Goal: Task Accomplishment & Management: Manage account settings

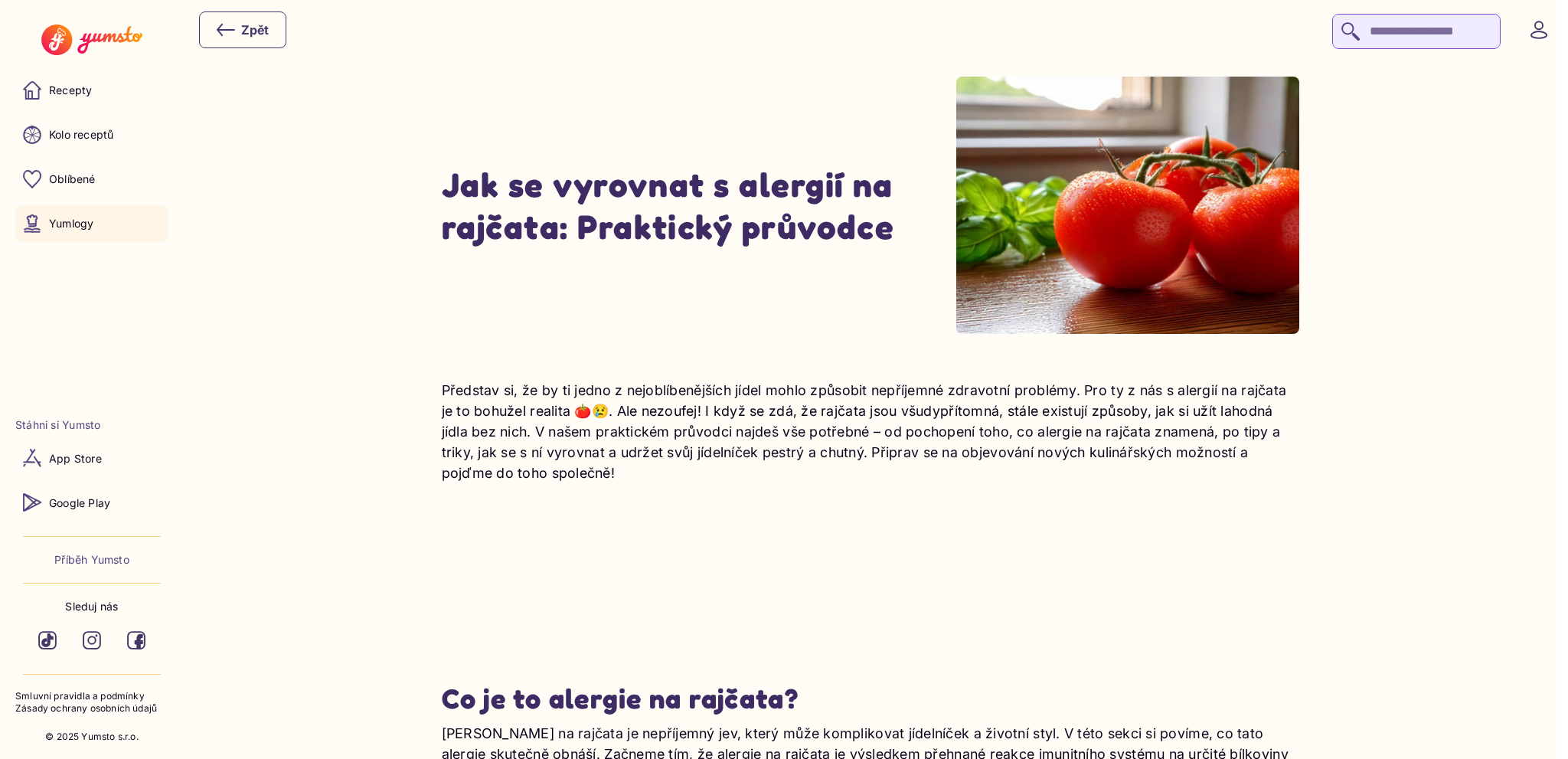
scroll to position [323, 0]
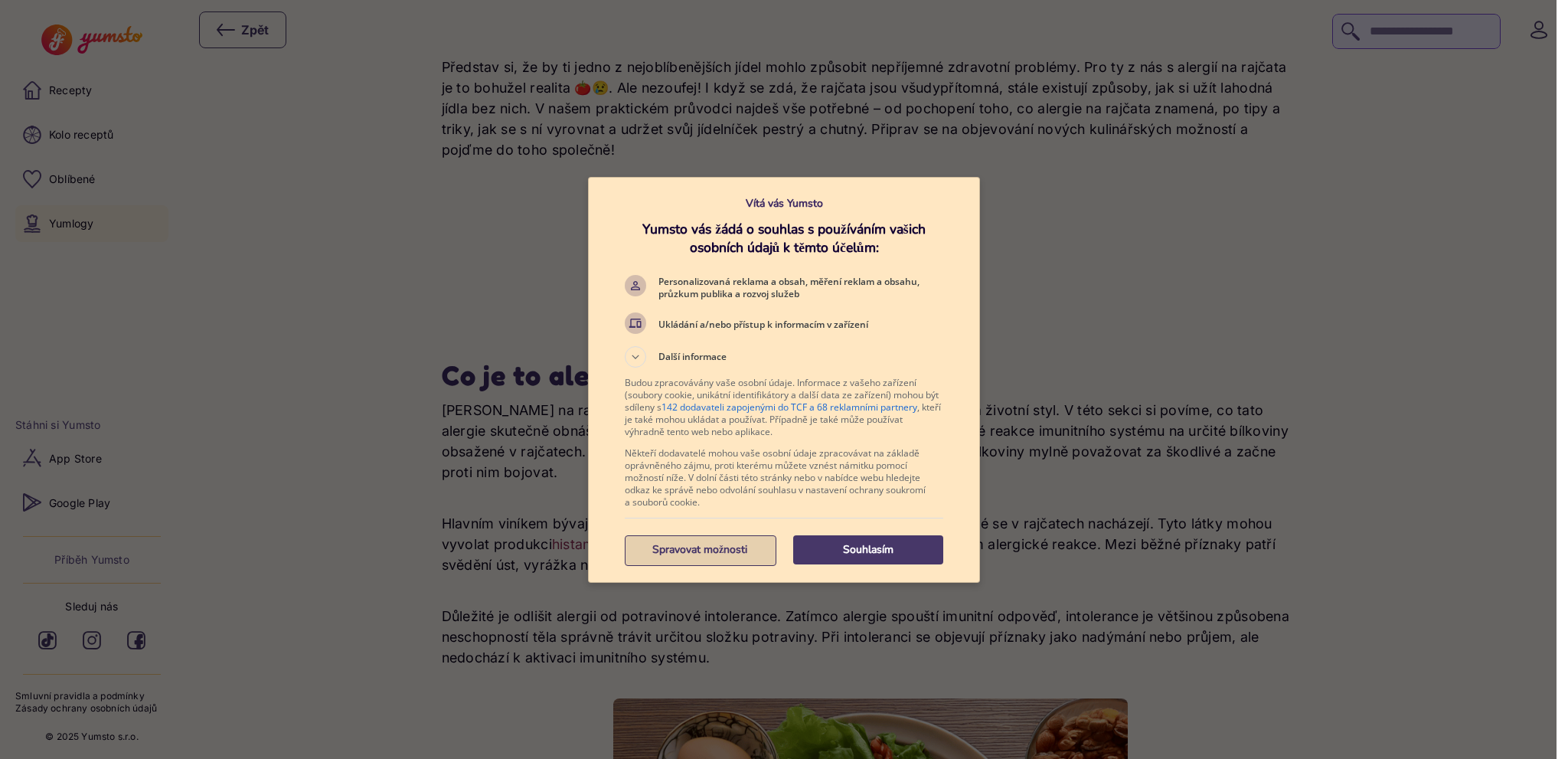
click at [706, 554] on p "Spravovat možnosti" at bounding box center [699, 550] width 150 height 15
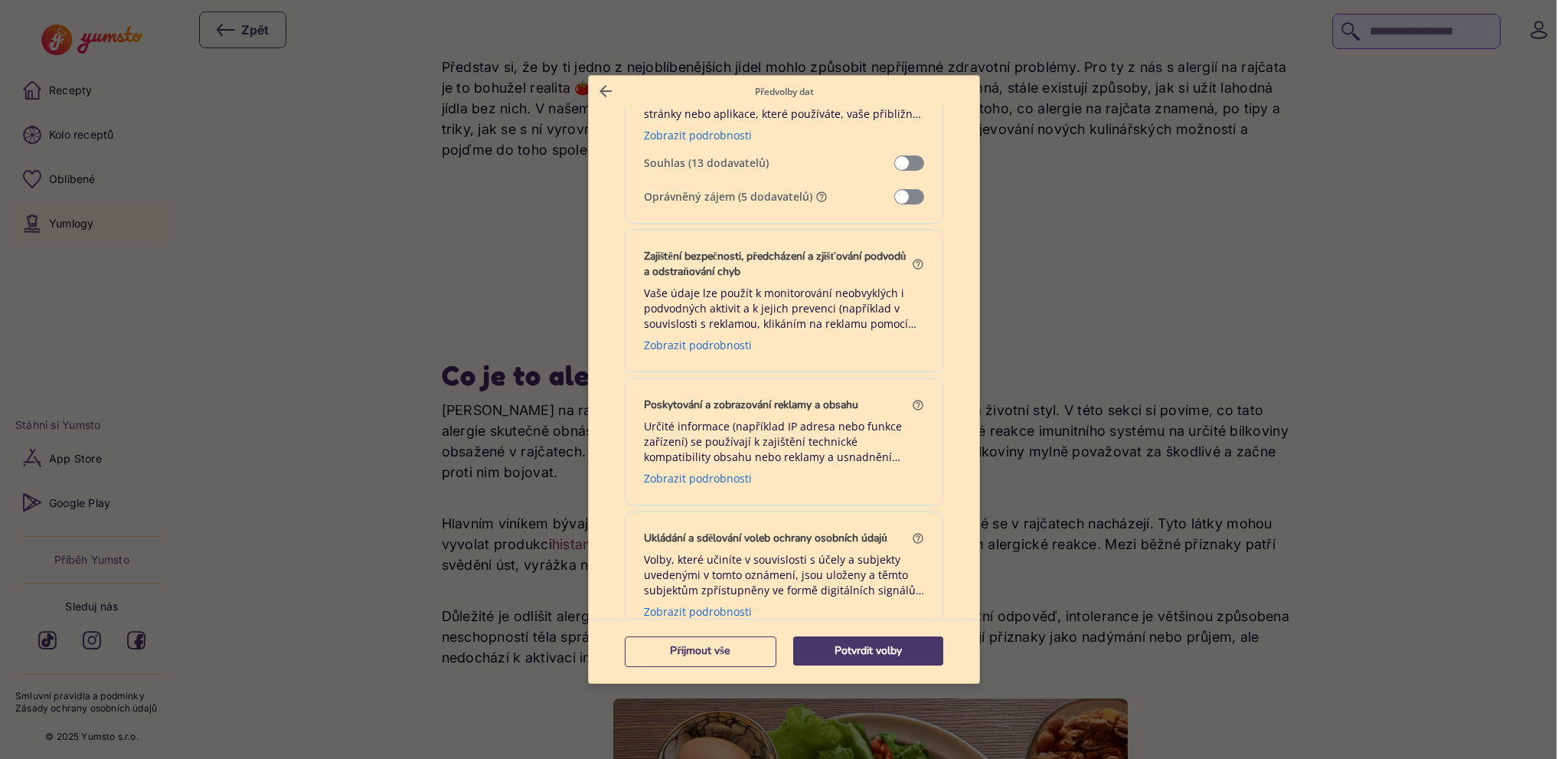
scroll to position [1906, 0]
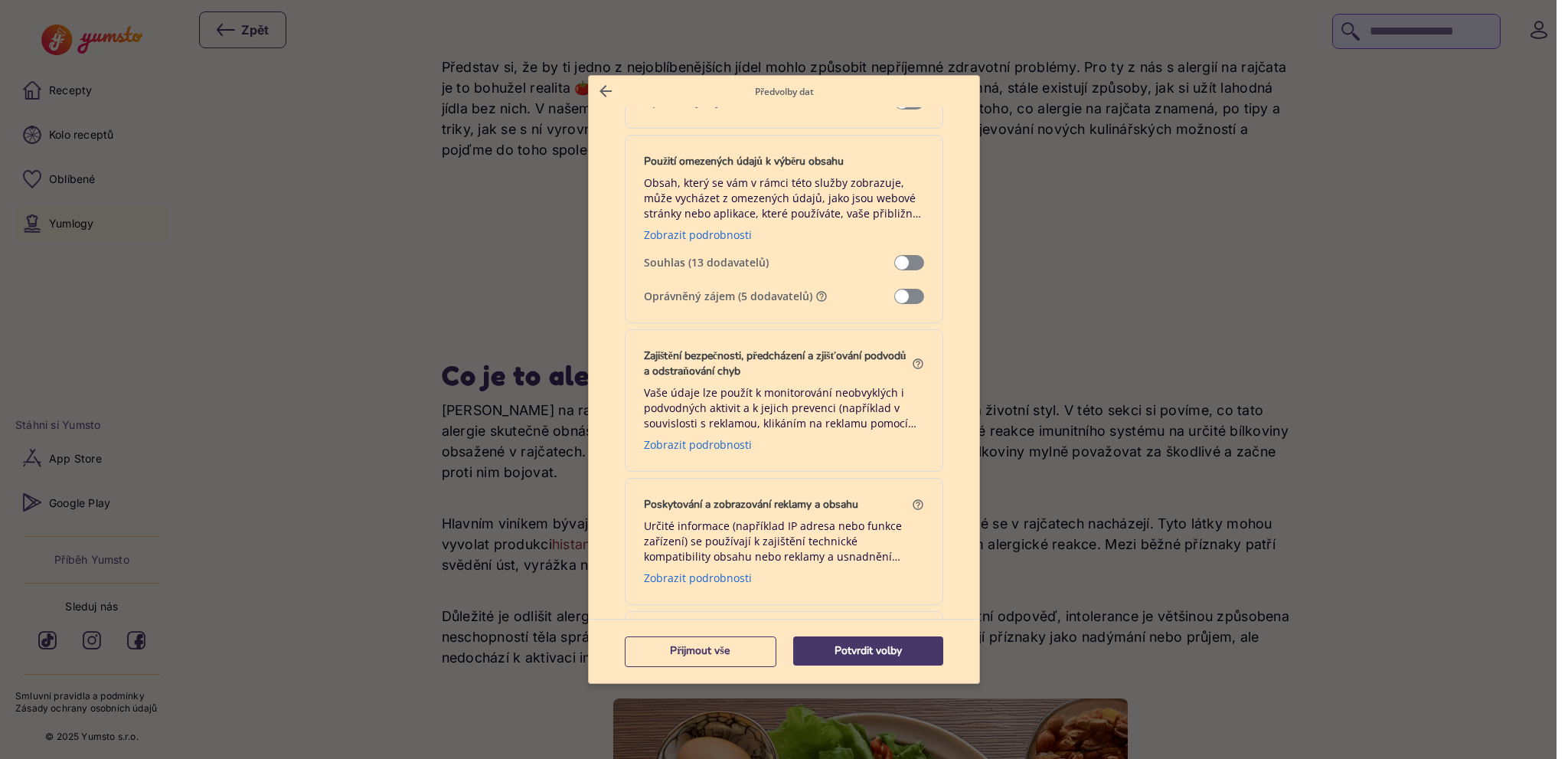
click at [906, 288] on span "Správa dat" at bounding box center [910, 295] width 30 height 15
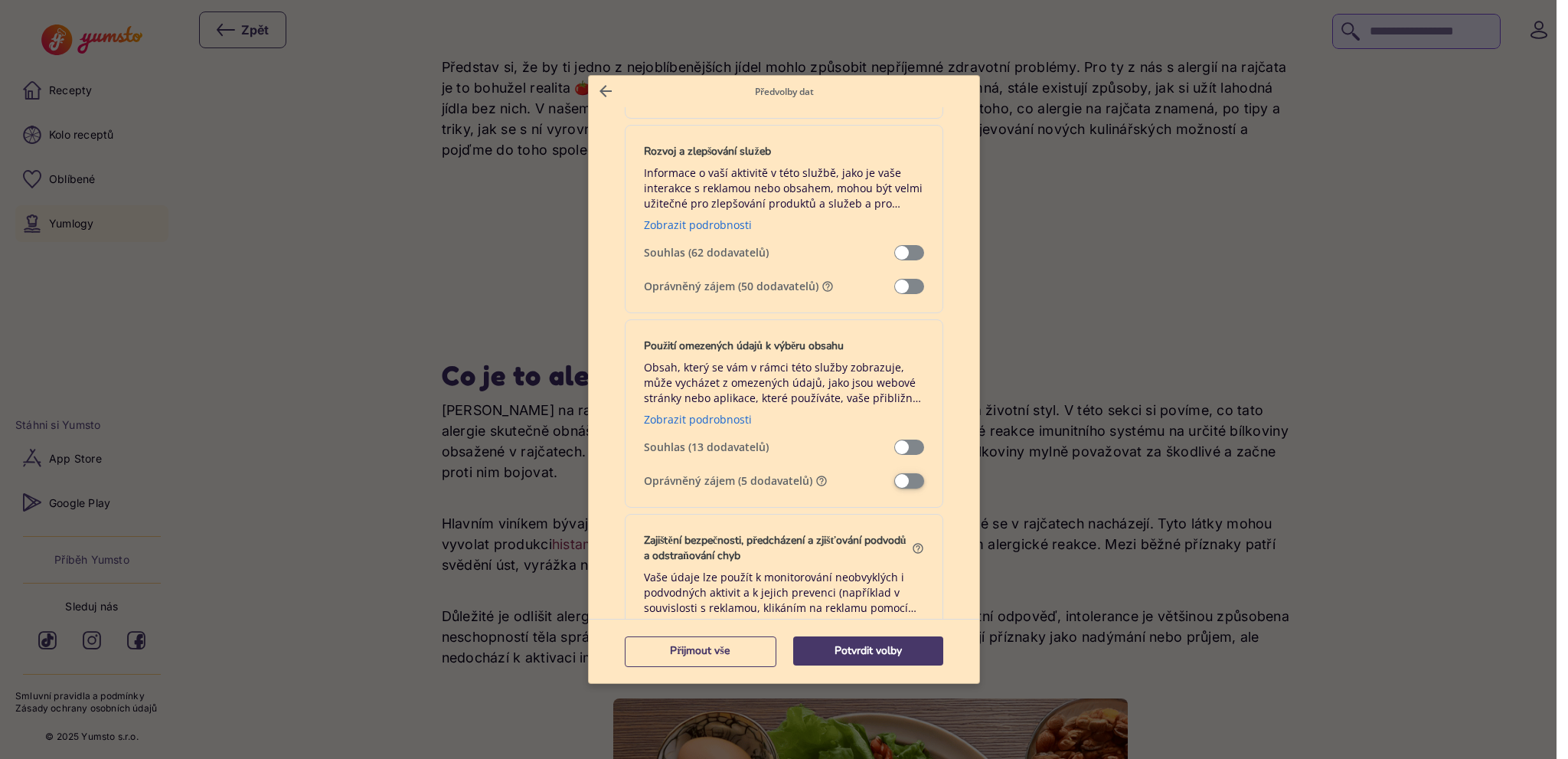
scroll to position [1509, 0]
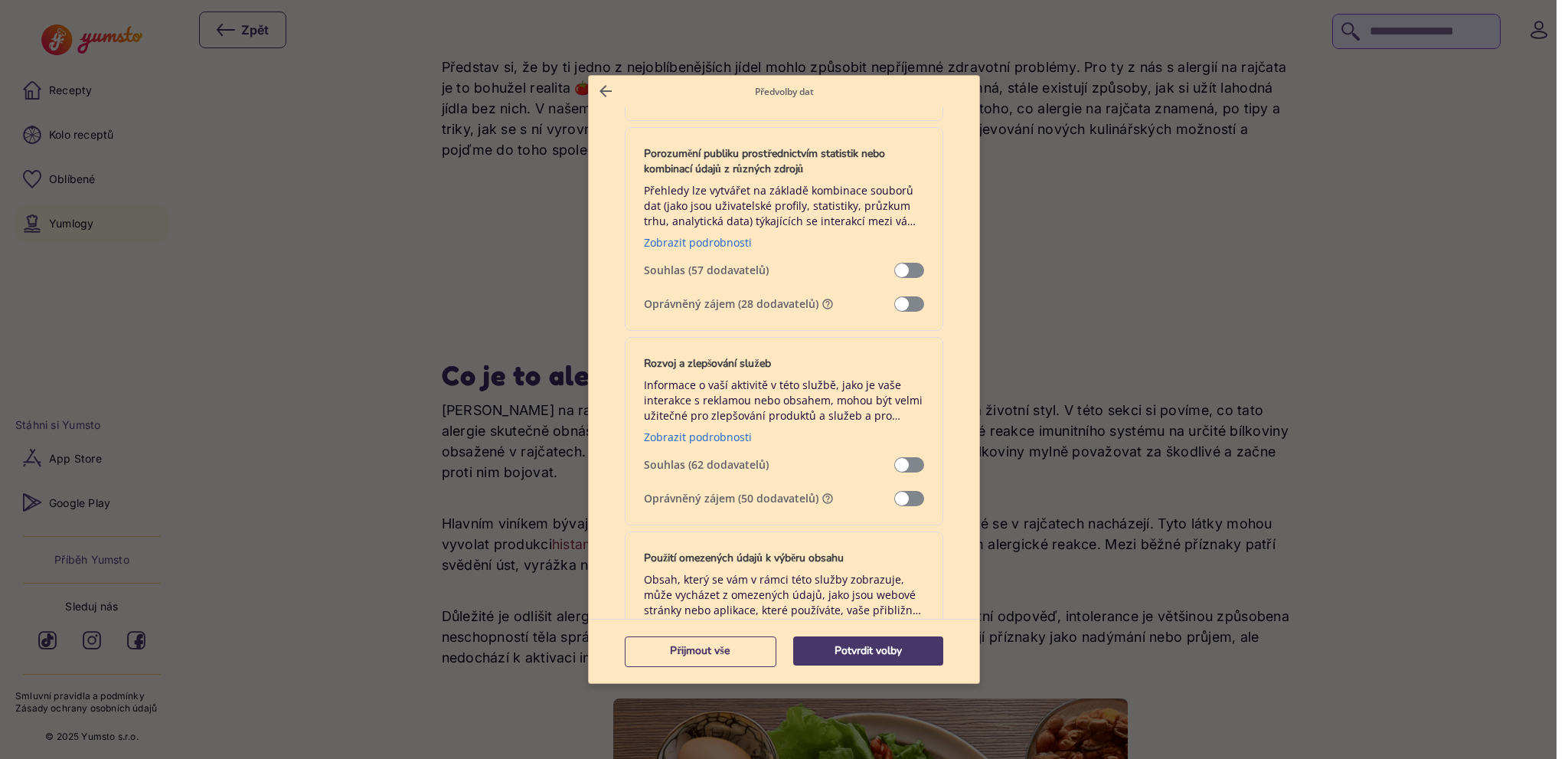
drag, startPoint x: 909, startPoint y: 486, endPoint x: 909, endPoint y: 498, distance: 12.0
click at [909, 487] on div "Rozvoj a zlepšování služeb Informace o vaší aktivitě v této službě, jako je vaš…" at bounding box center [784, 430] width 318 height 188
click at [909, 500] on span "Správa dat" at bounding box center [910, 498] width 30 height 15
click at [903, 306] on span "Správa dat" at bounding box center [910, 303] width 30 height 15
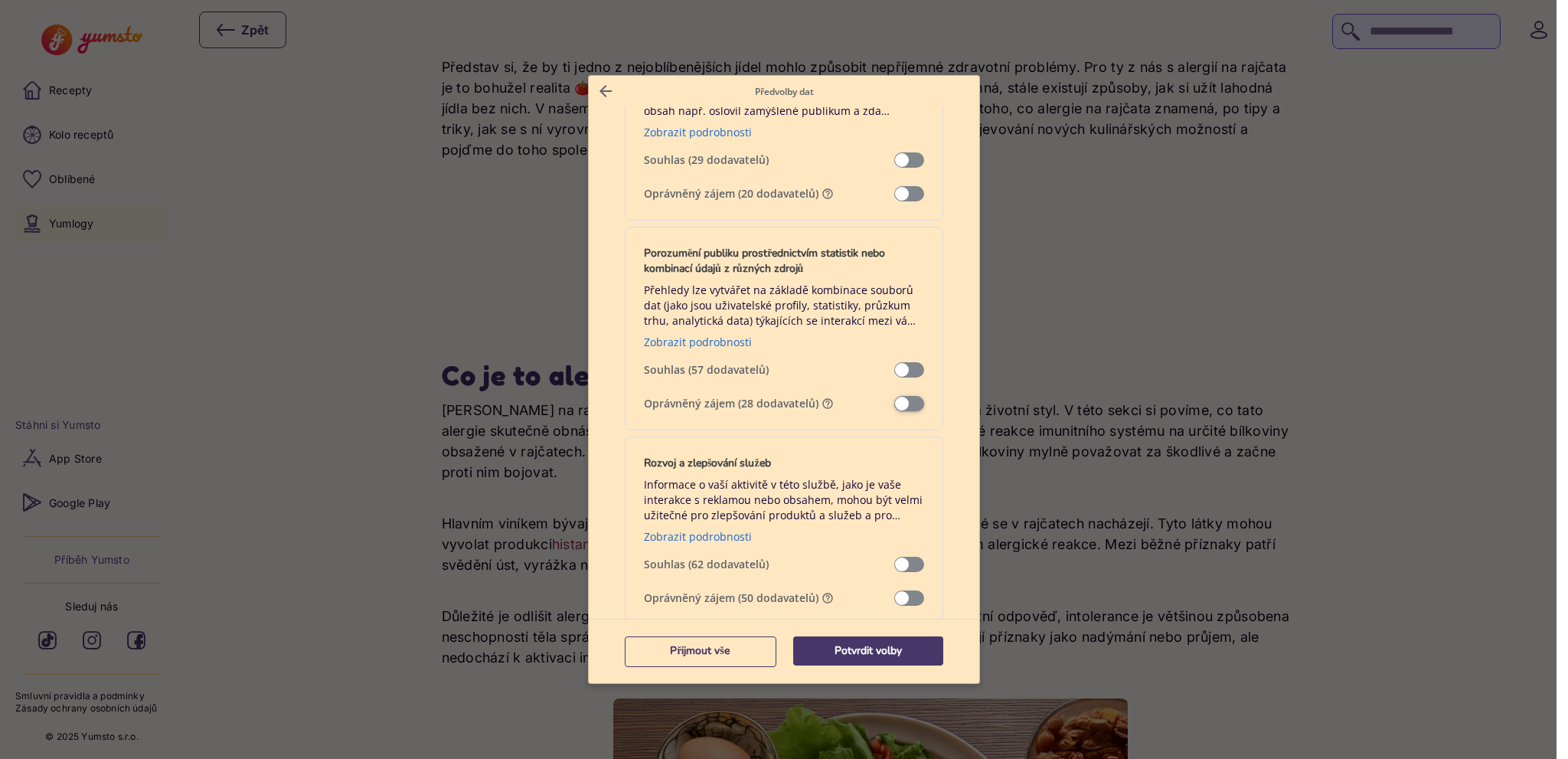
scroll to position [1211, 0]
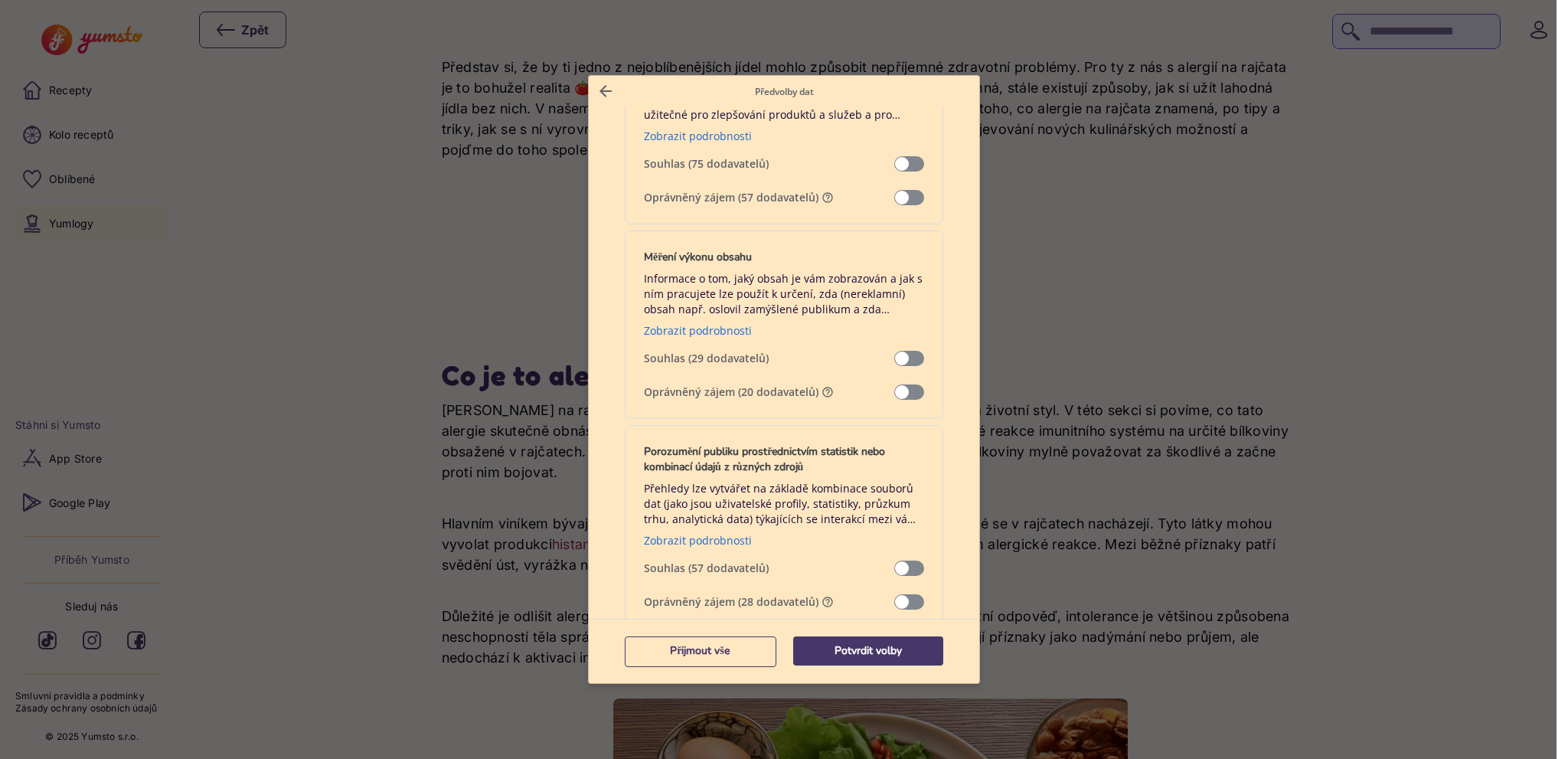
click at [906, 391] on span "Správa dat" at bounding box center [910, 392] width 30 height 15
click at [899, 194] on span "Správa dat" at bounding box center [910, 197] width 30 height 15
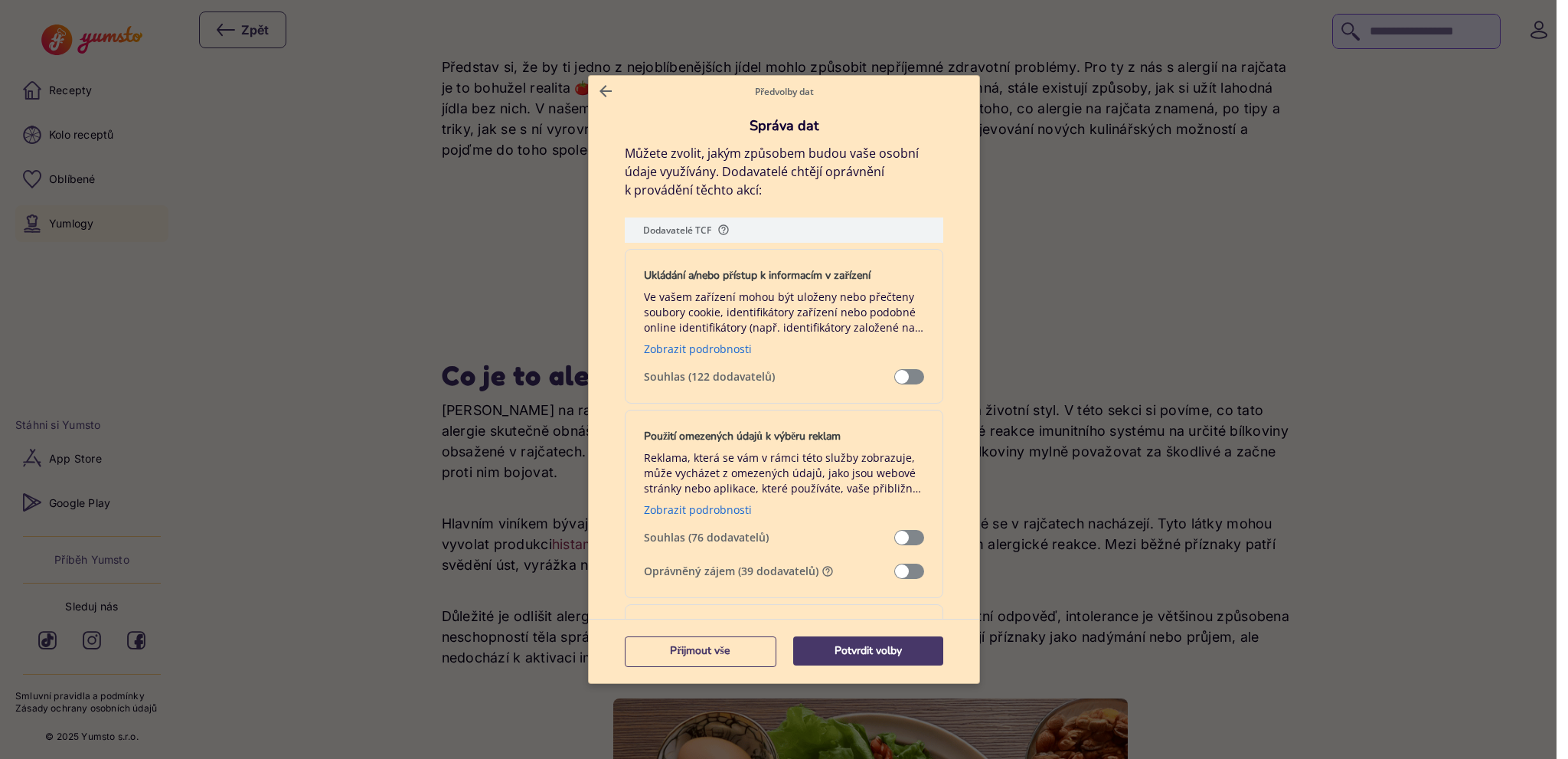
scroll to position [297, 0]
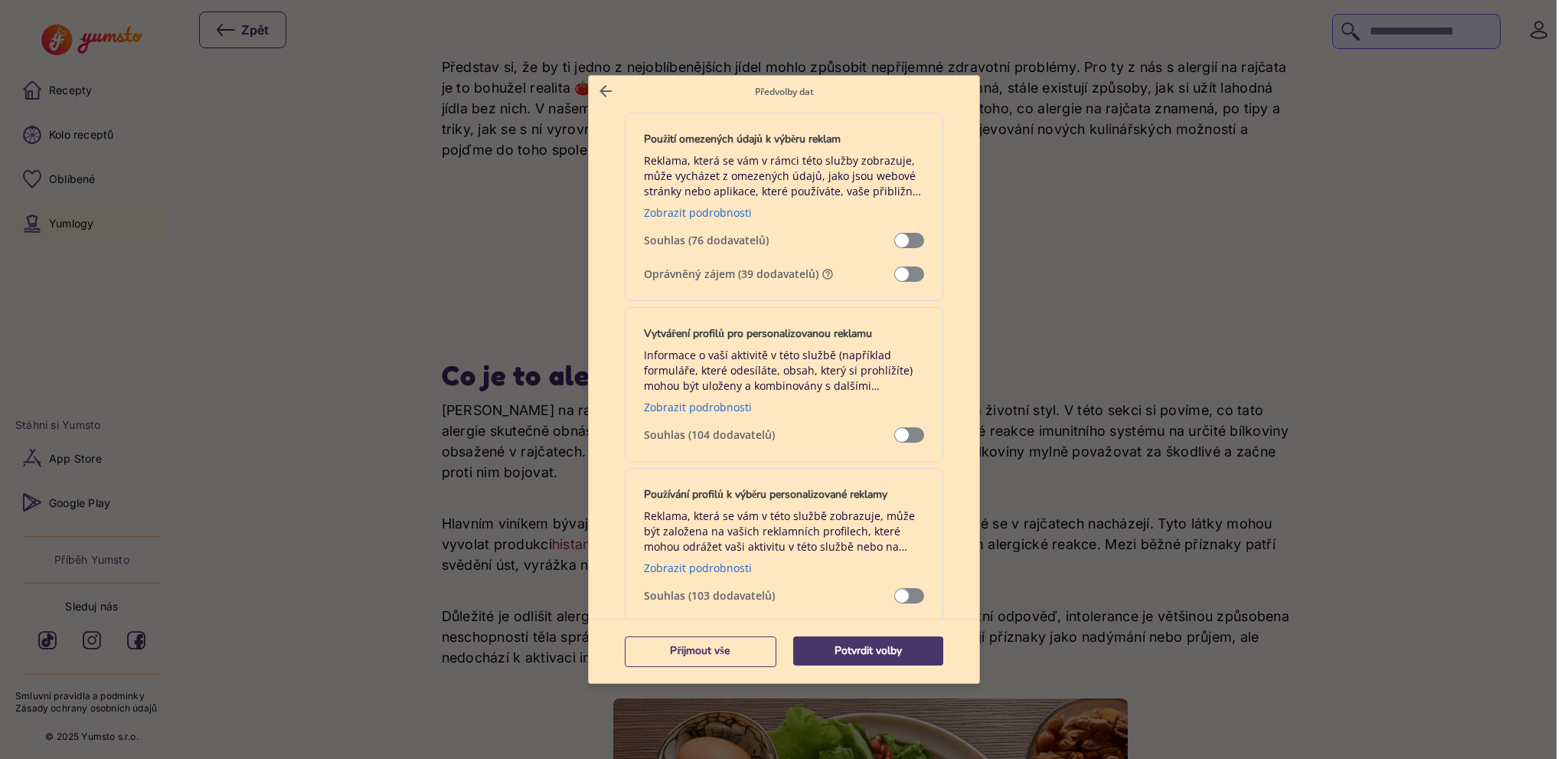
click at [902, 271] on span "Správa dat" at bounding box center [910, 273] width 30 height 15
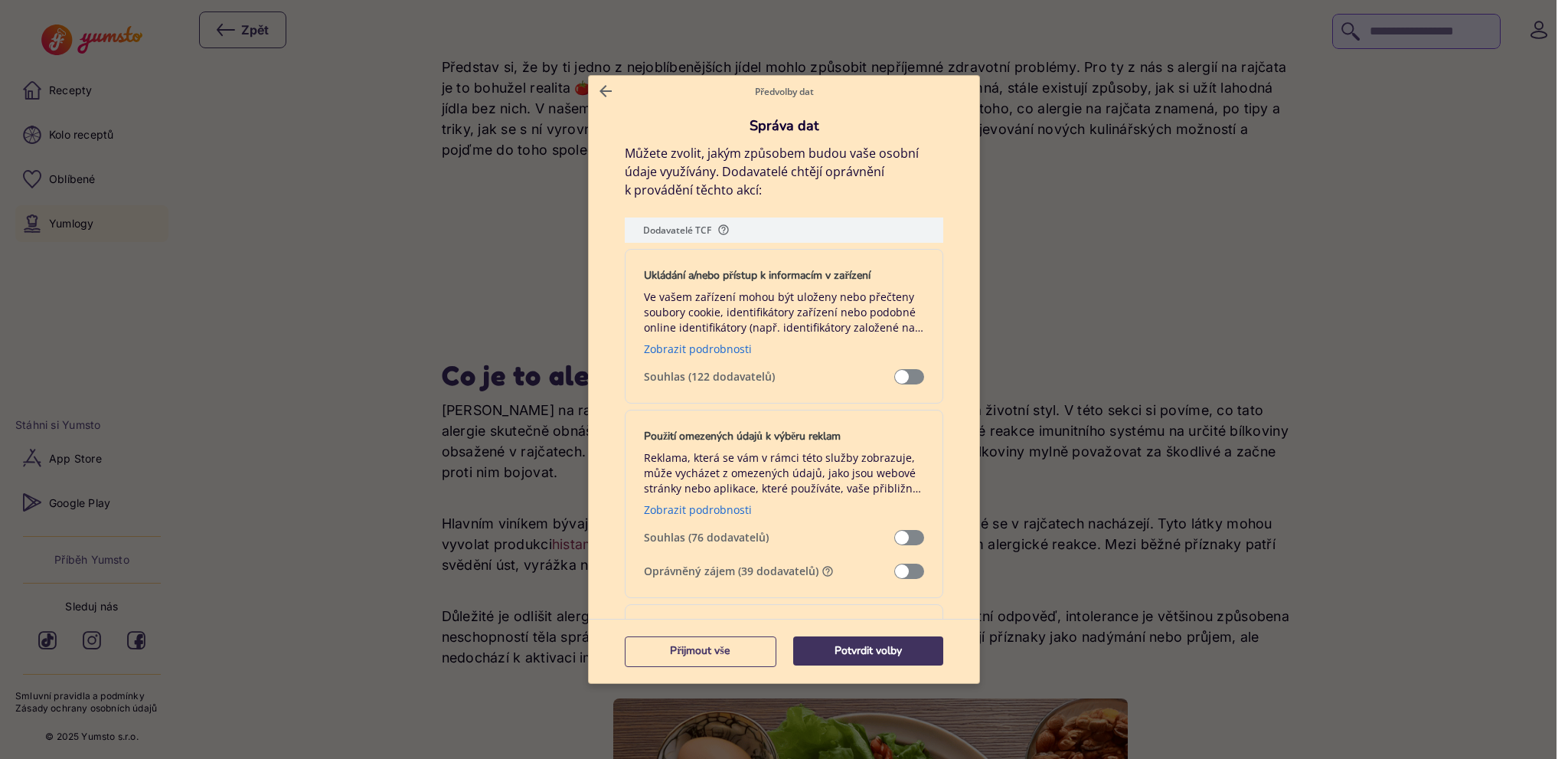
click at [851, 654] on p "Potvrdit volby" at bounding box center [868, 650] width 150 height 15
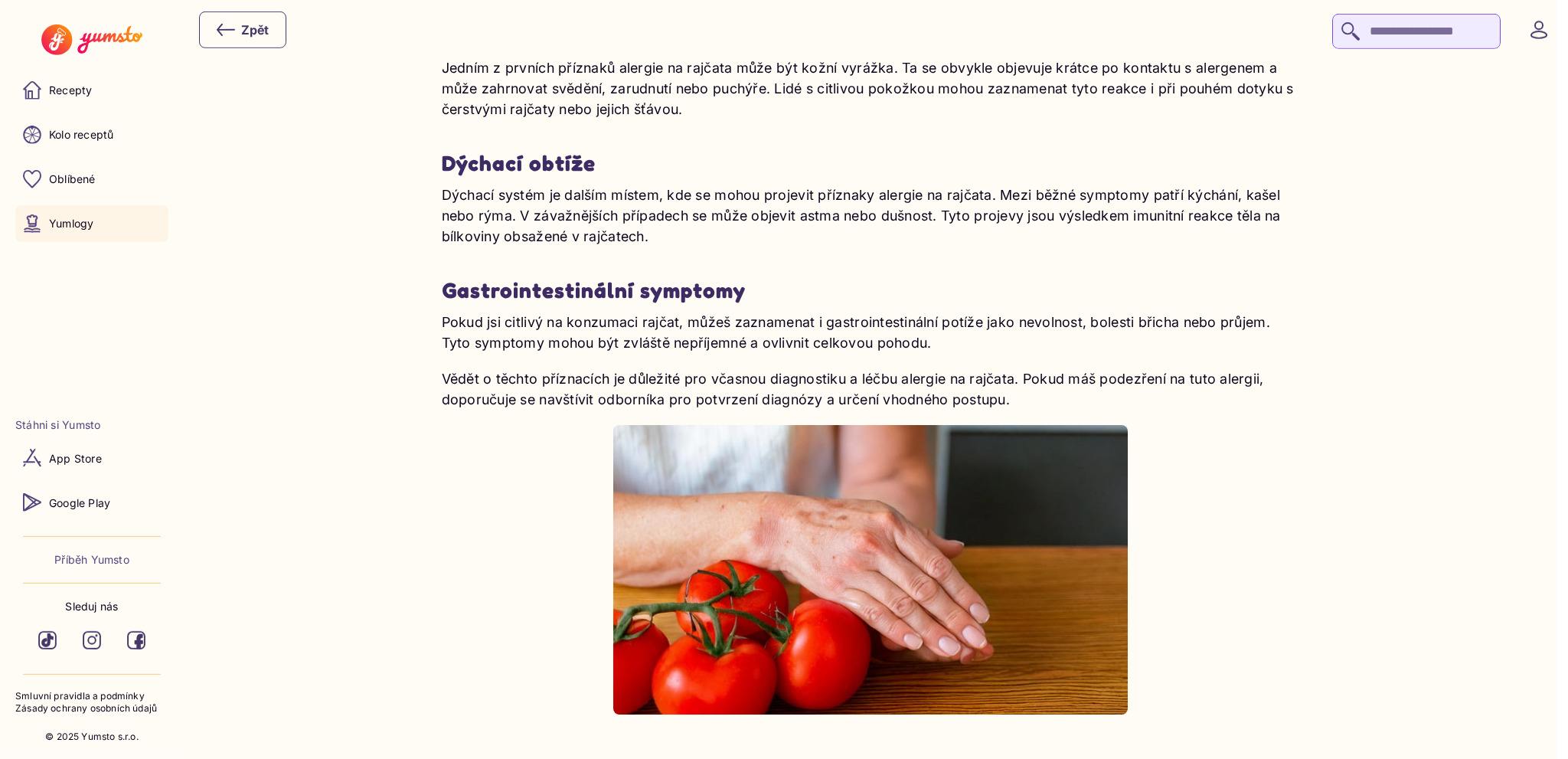
scroll to position [1698, 0]
